Goal: Information Seeking & Learning: Learn about a topic

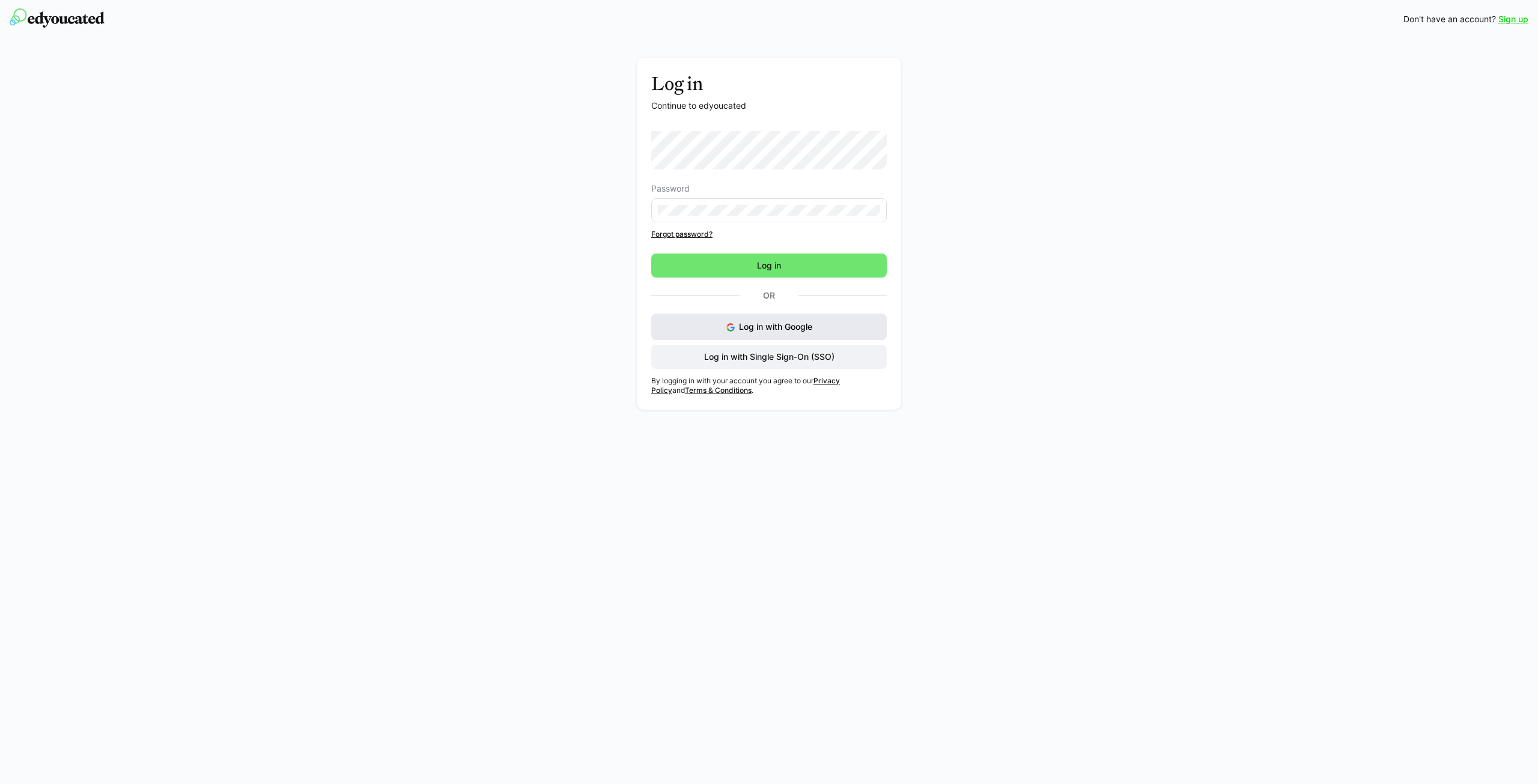
click at [756, 326] on span "Log in with Google" at bounding box center [776, 326] width 74 height 10
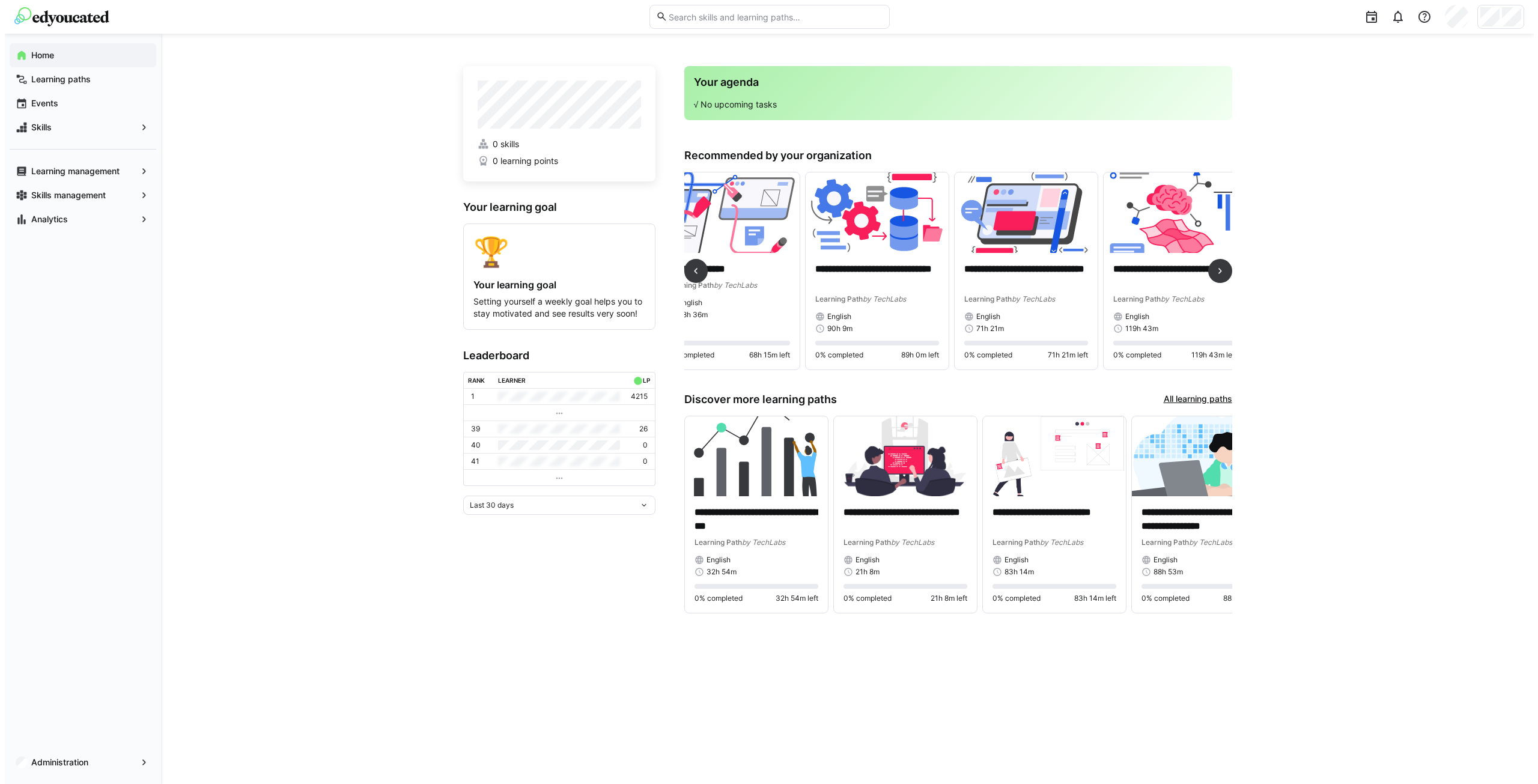
scroll to position [0, 341]
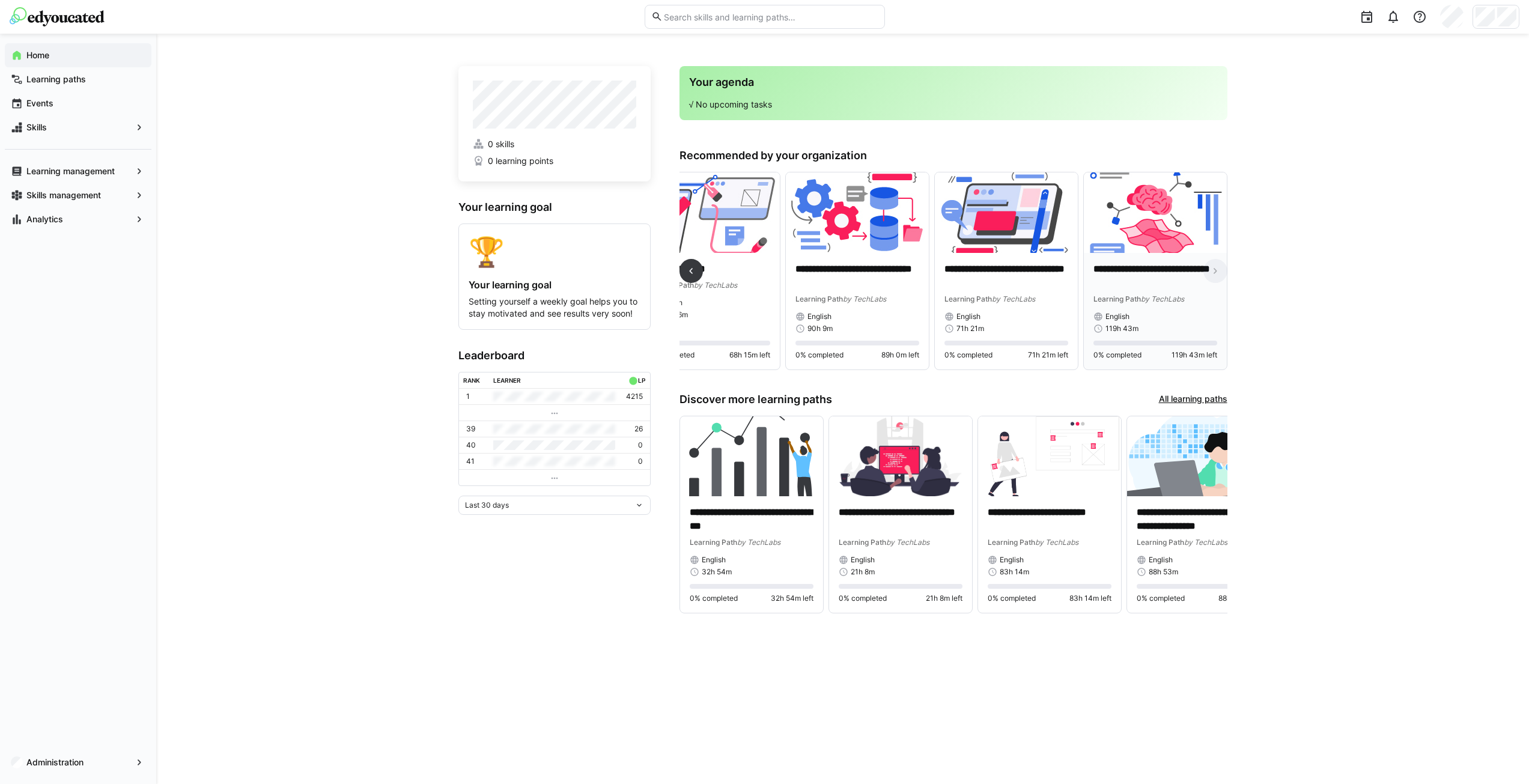
click at [1141, 281] on p "**********" at bounding box center [1155, 276] width 124 height 27
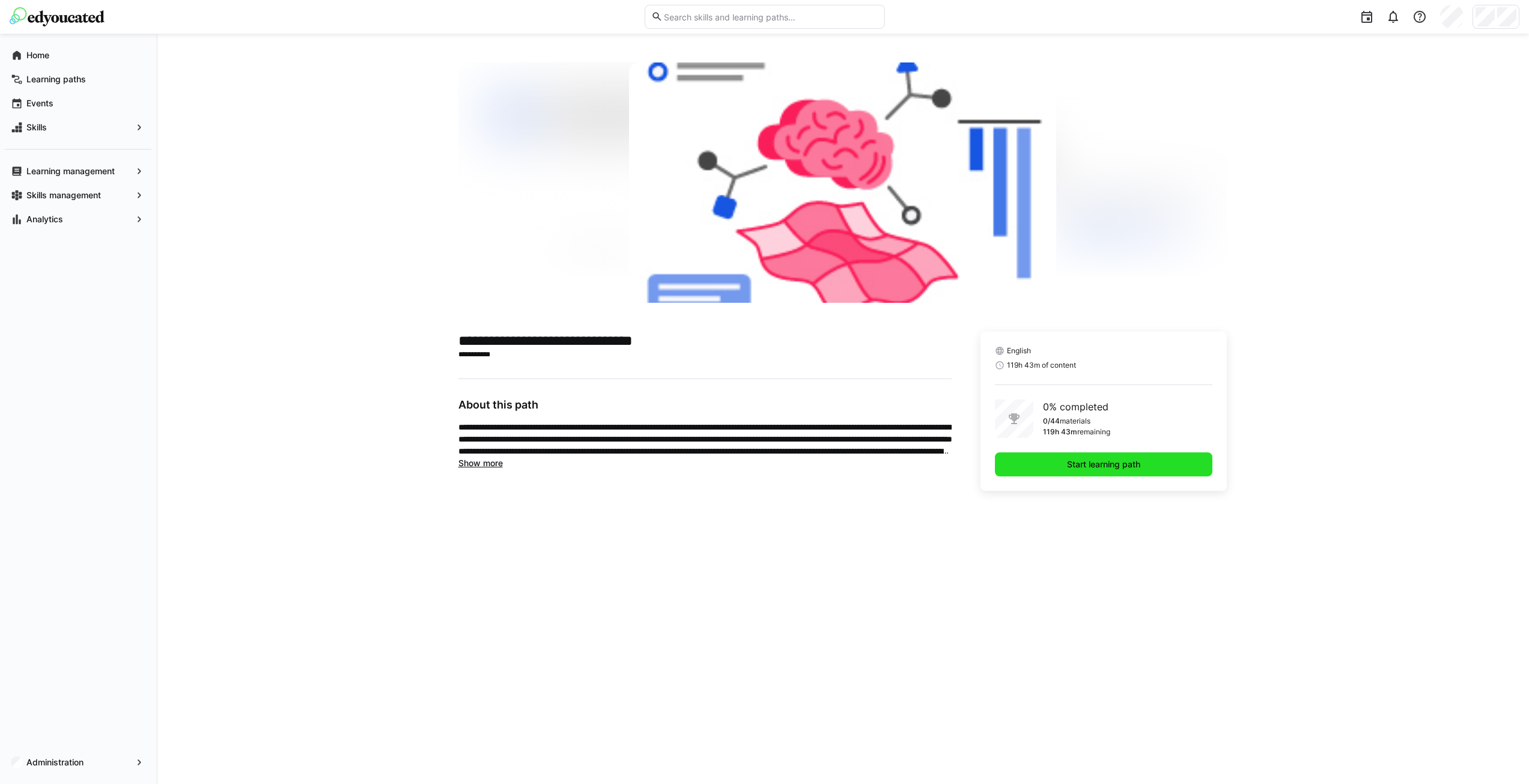
click at [1089, 461] on span "Start learning path" at bounding box center [1103, 464] width 77 height 12
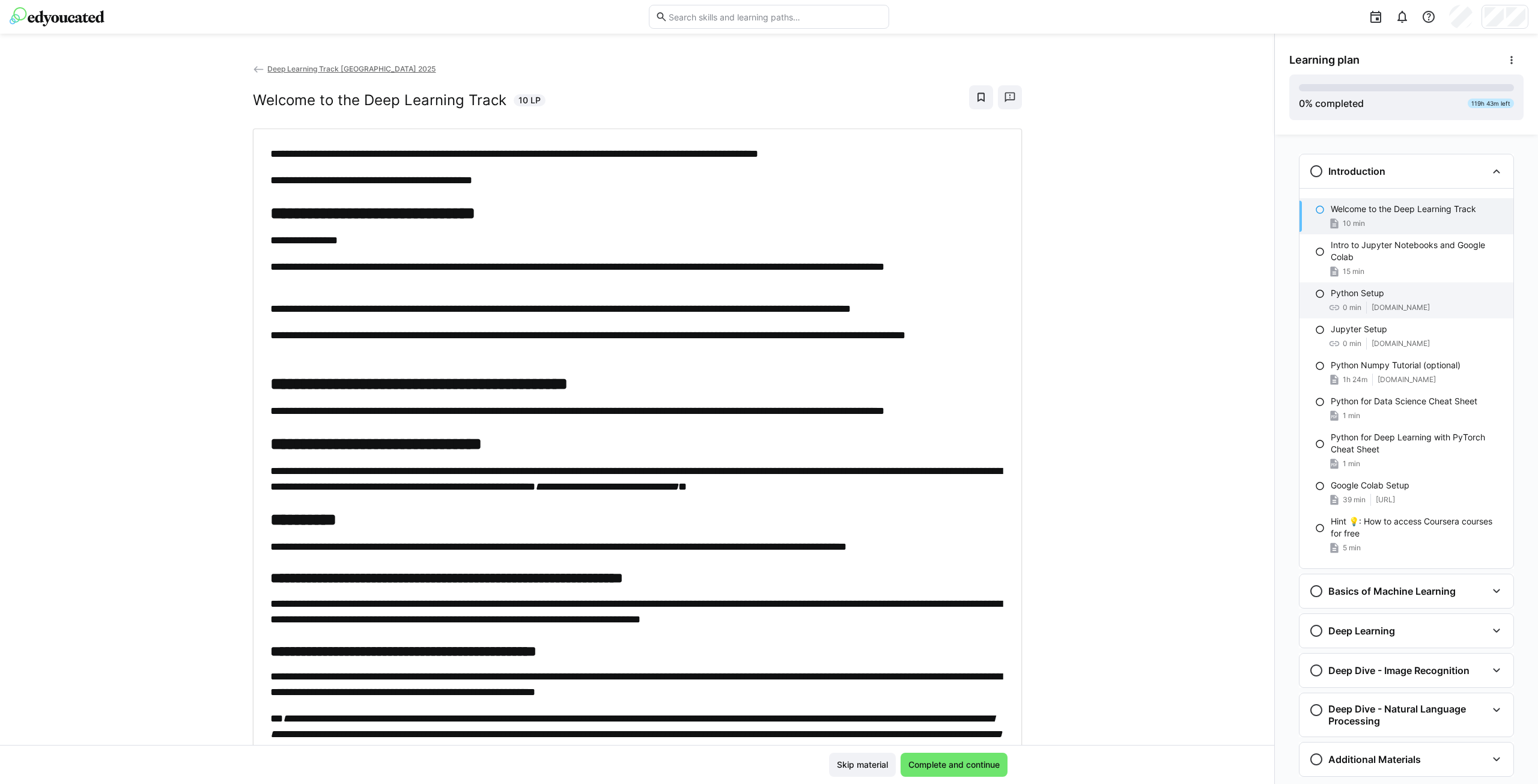
scroll to position [30, 0]
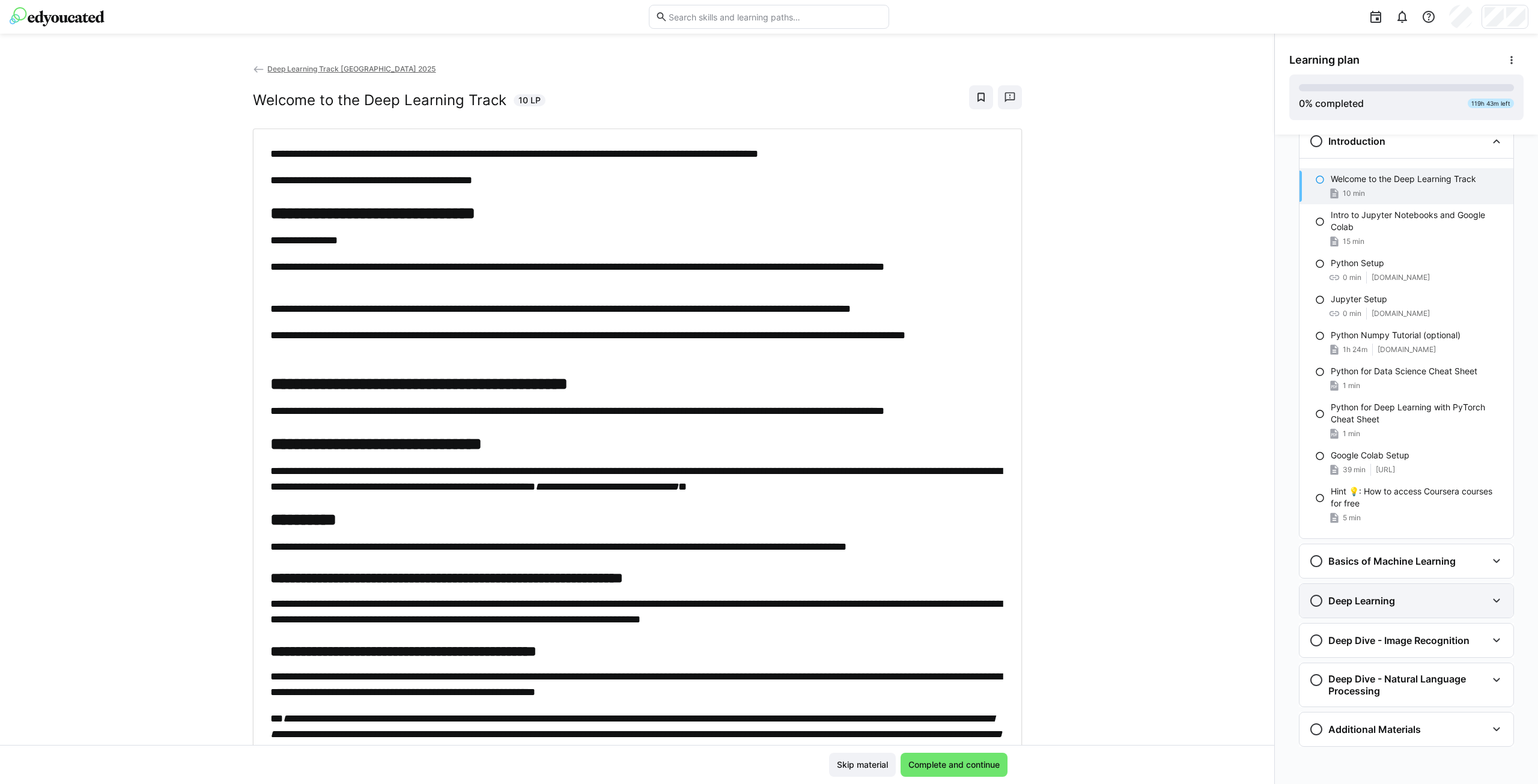
click at [1398, 610] on div "Deep Learning" at bounding box center [1406, 600] width 214 height 34
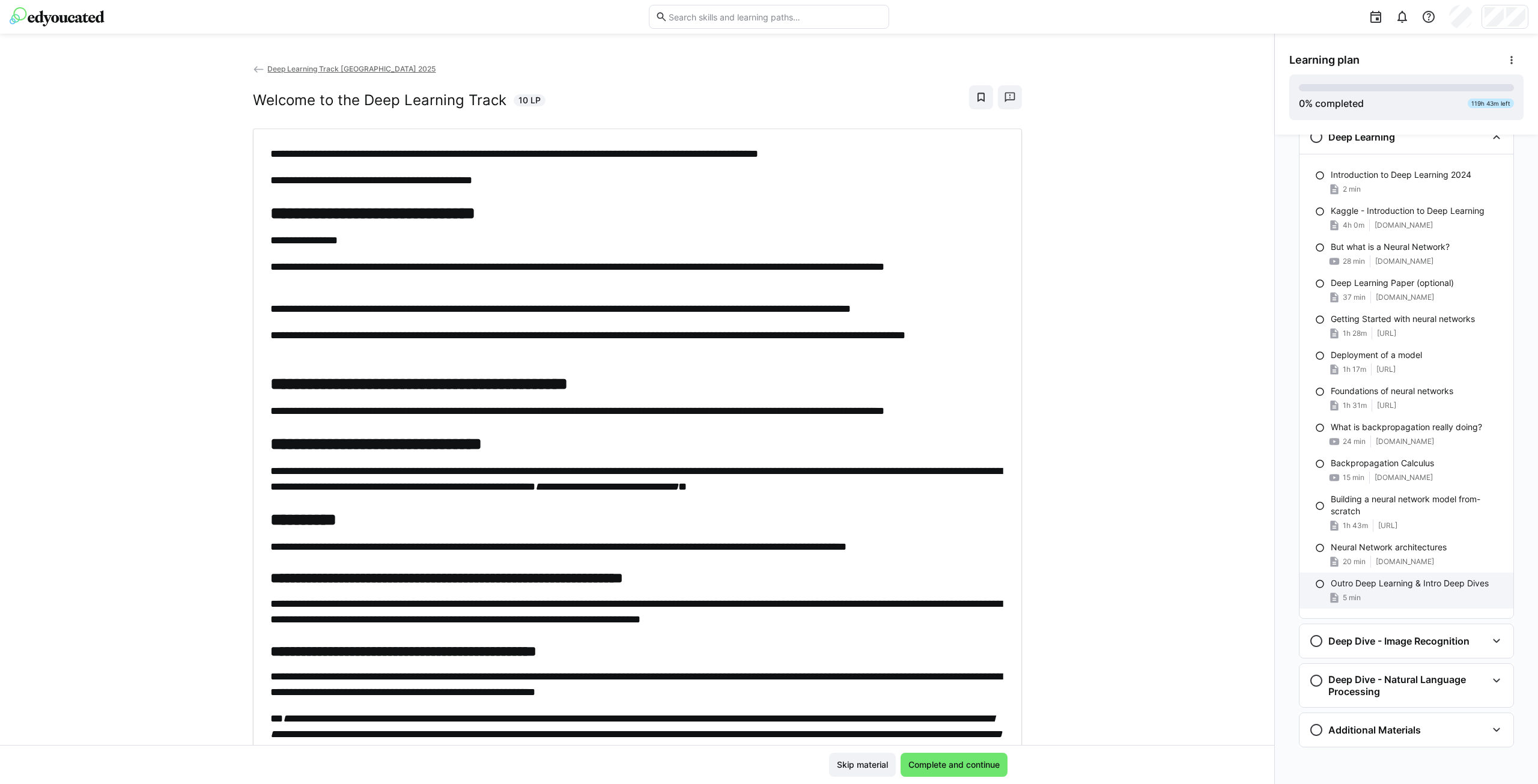
scroll to position [495, 0]
click at [1413, 650] on div "Deep Dive - Image Recognition" at bounding box center [1406, 640] width 214 height 34
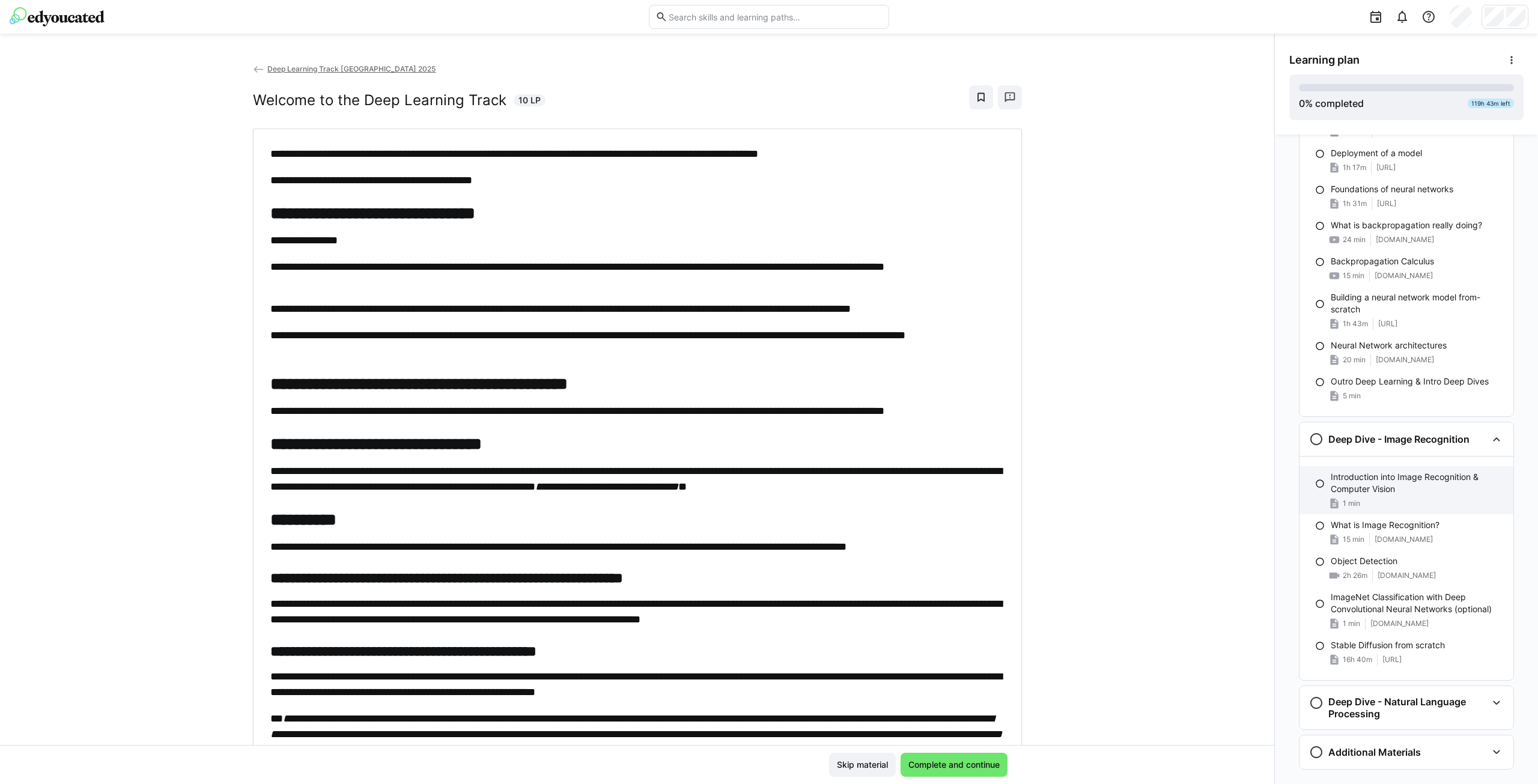
scroll to position [719, 0]
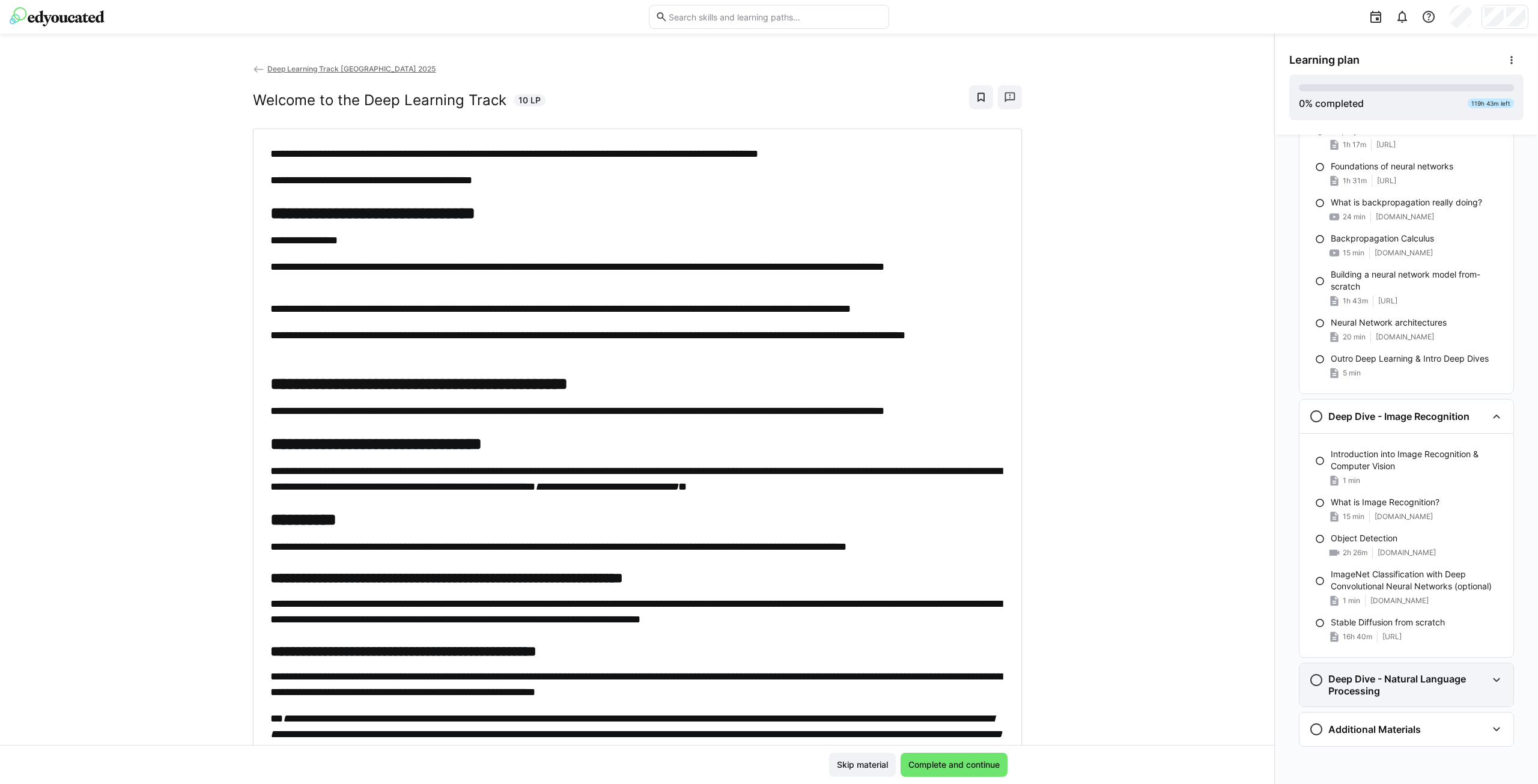
click at [1388, 679] on h3 "Deep Dive - Natural Language Processing" at bounding box center [1408, 685] width 158 height 24
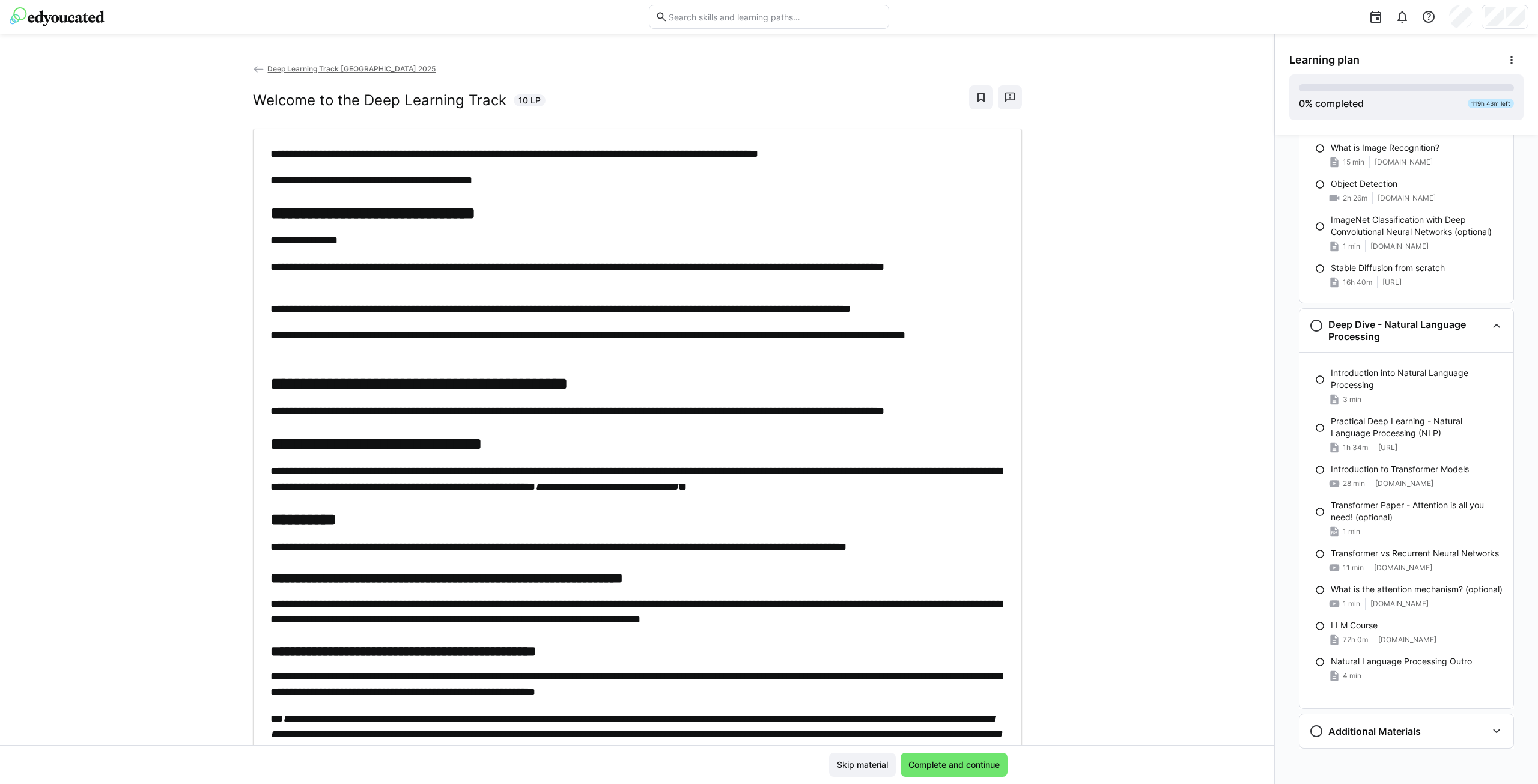
scroll to position [1075, 0]
click at [1393, 725] on h3 "Additional Materials" at bounding box center [1375, 729] width 93 height 12
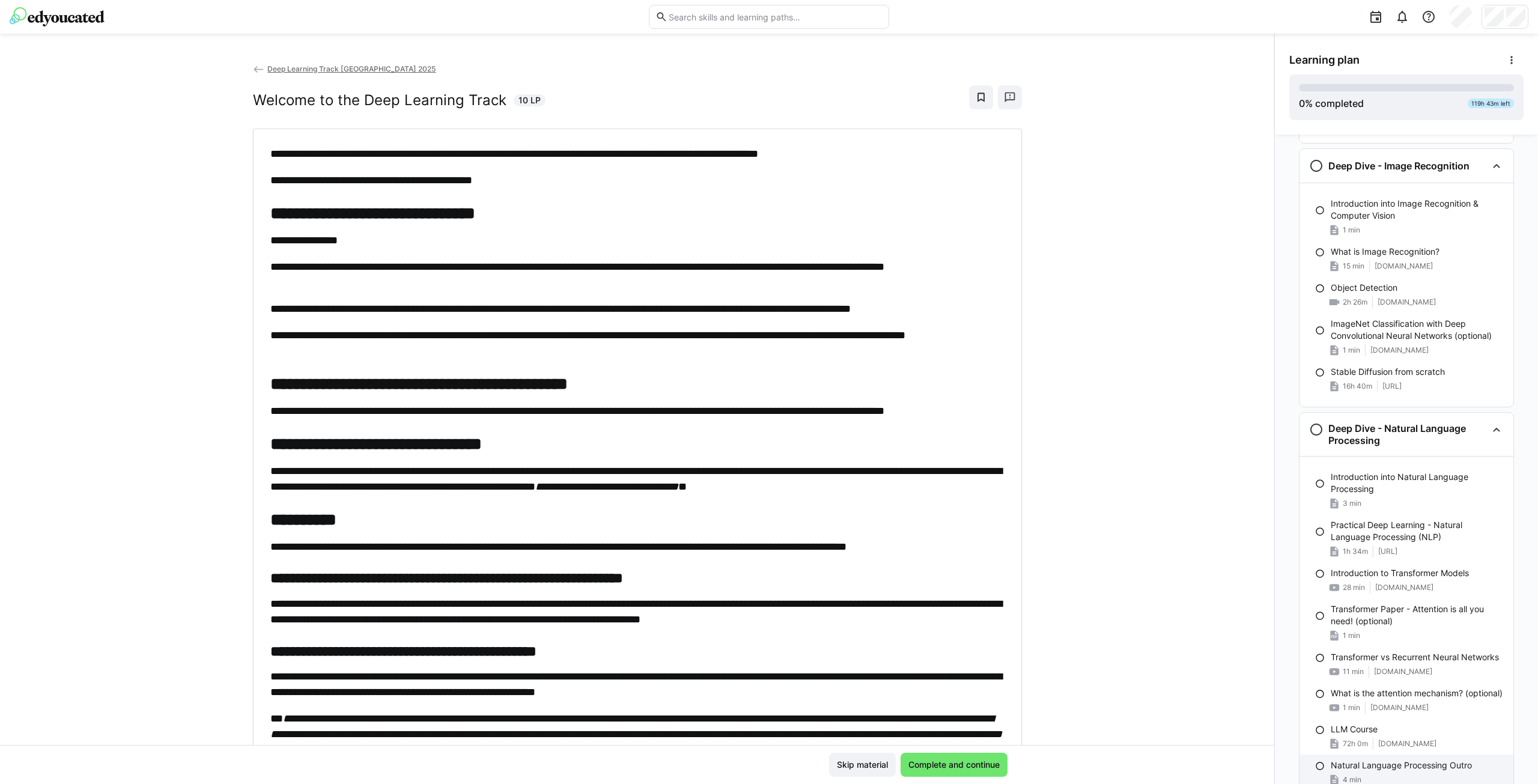
scroll to position [962, 0]
